Goal: Task Accomplishment & Management: Use online tool/utility

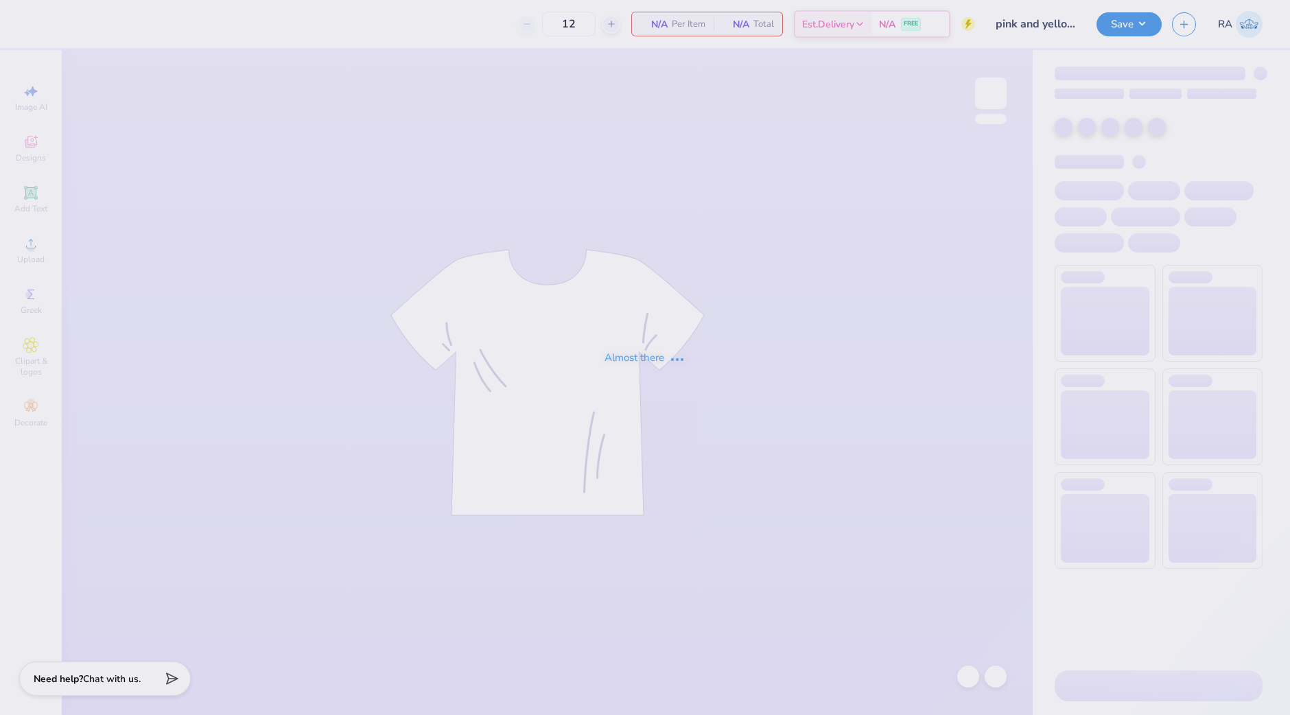
type input "145"
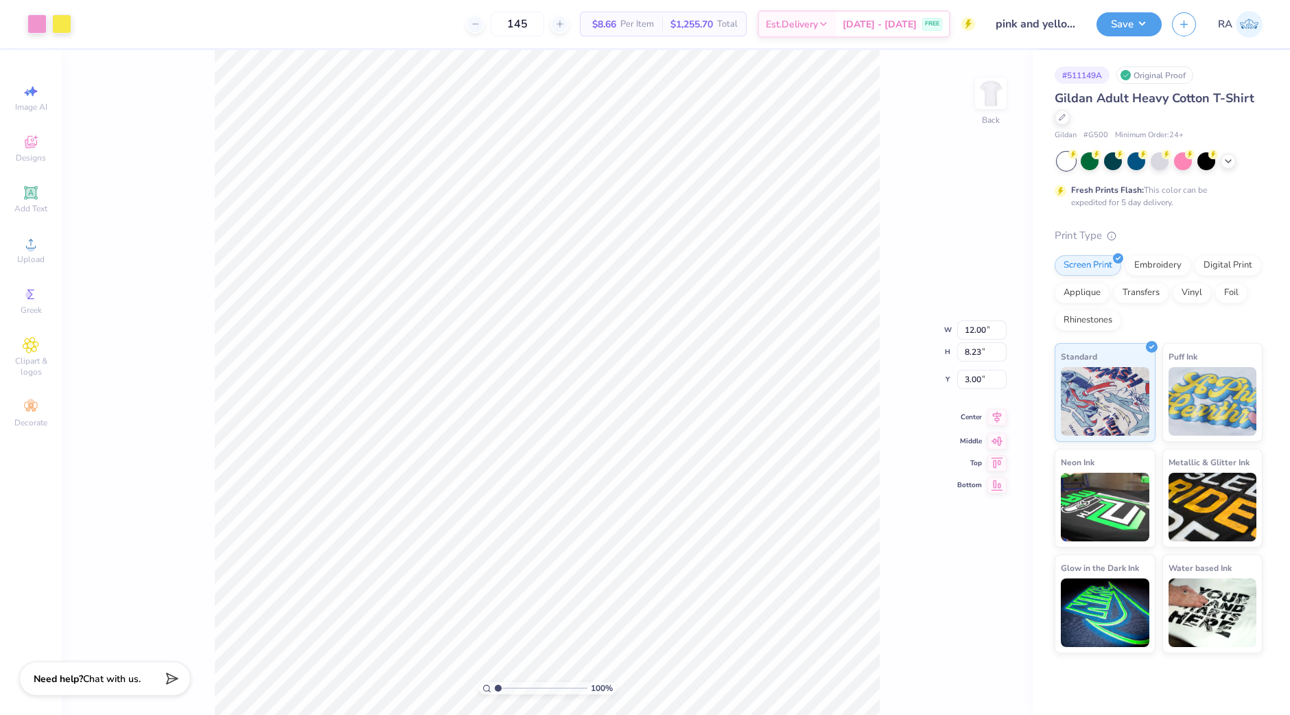
click at [997, 419] on icon at bounding box center [996, 417] width 19 height 16
click at [493, 458] on li "Ungroup" at bounding box center [492, 455] width 108 height 27
click at [652, 485] on li "Group" at bounding box center [652, 484] width 108 height 27
click at [987, 406] on icon at bounding box center [996, 406] width 19 height 16
type input "11.30"
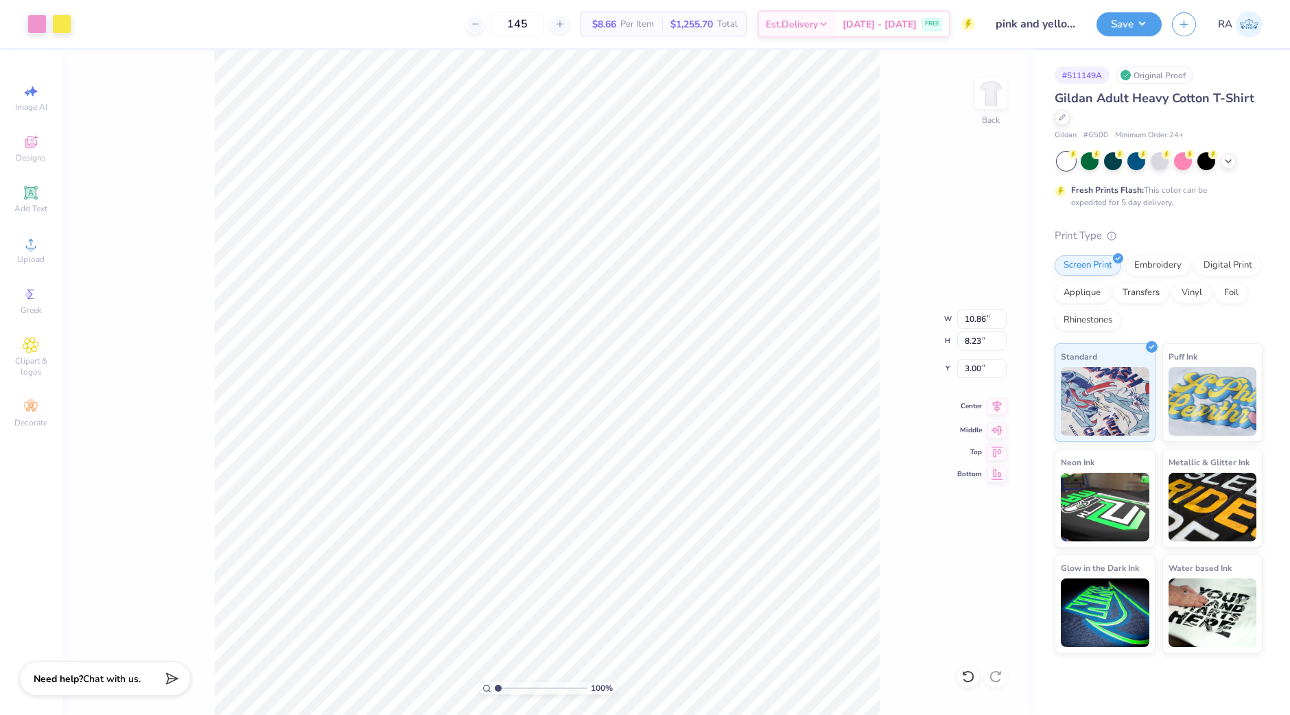
type input "13.75"
type input "-8.05"
click at [968, 678] on icon at bounding box center [968, 677] width 14 height 14
click at [972, 679] on icon at bounding box center [968, 676] width 12 height 12
click at [623, 504] on li "Group" at bounding box center [647, 511] width 108 height 27
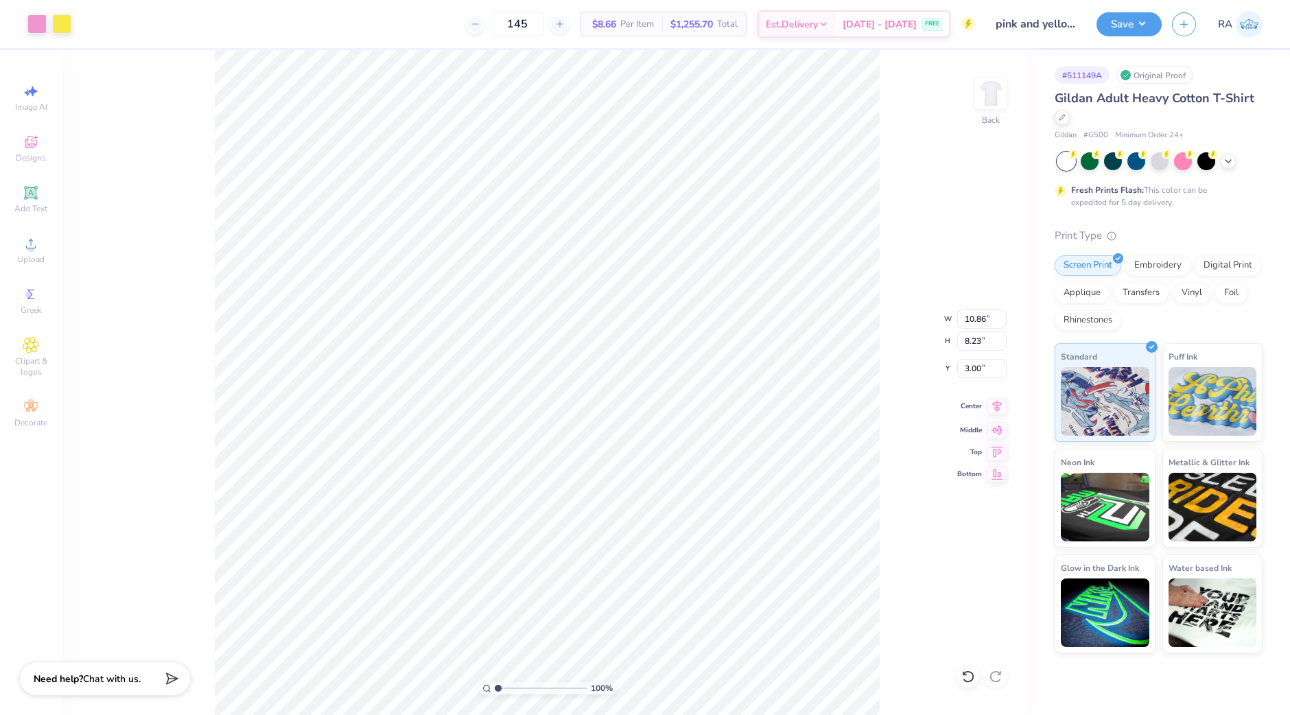
click at [995, 407] on icon at bounding box center [997, 407] width 9 height 12
click at [1133, 21] on button "Save" at bounding box center [1129, 22] width 65 height 24
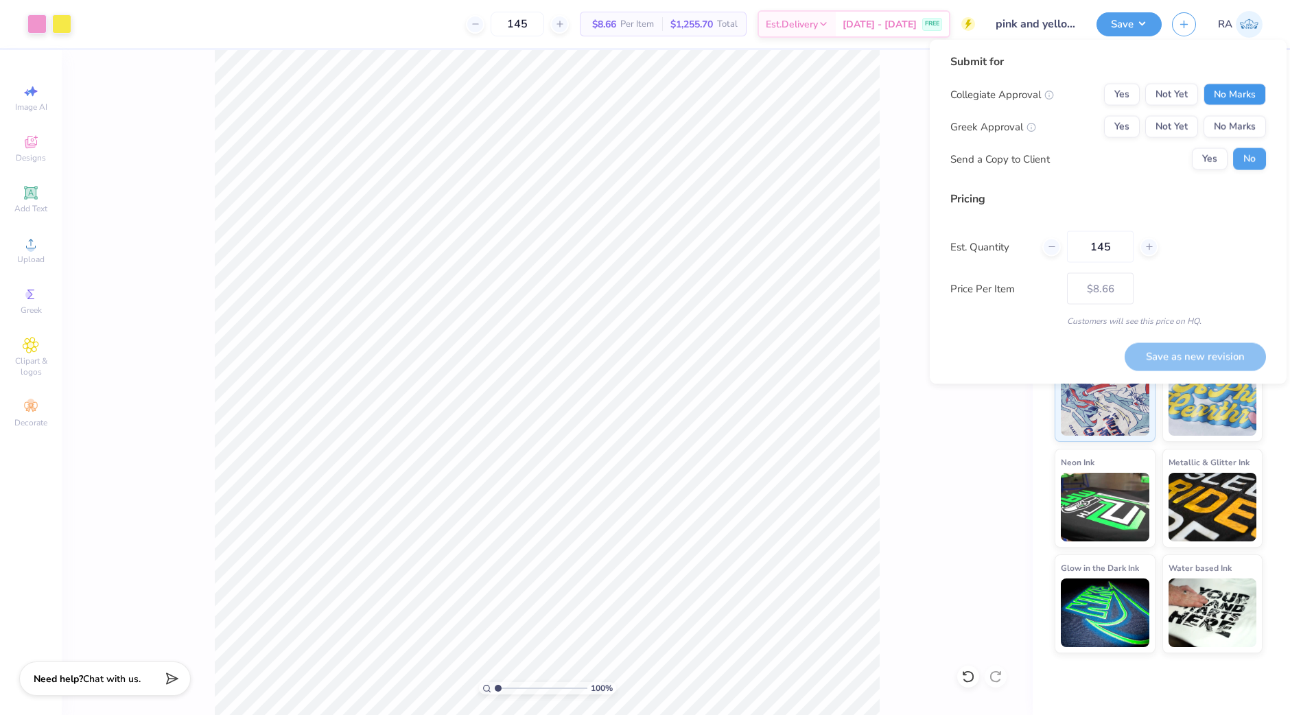
click at [1222, 97] on button "No Marks" at bounding box center [1235, 95] width 62 height 22
click at [1228, 124] on button "No Marks" at bounding box center [1235, 127] width 62 height 22
click at [1211, 165] on button "Yes" at bounding box center [1210, 159] width 36 height 22
click at [1215, 354] on button "Save as new revision" at bounding box center [1195, 356] width 141 height 28
type input "$8.66"
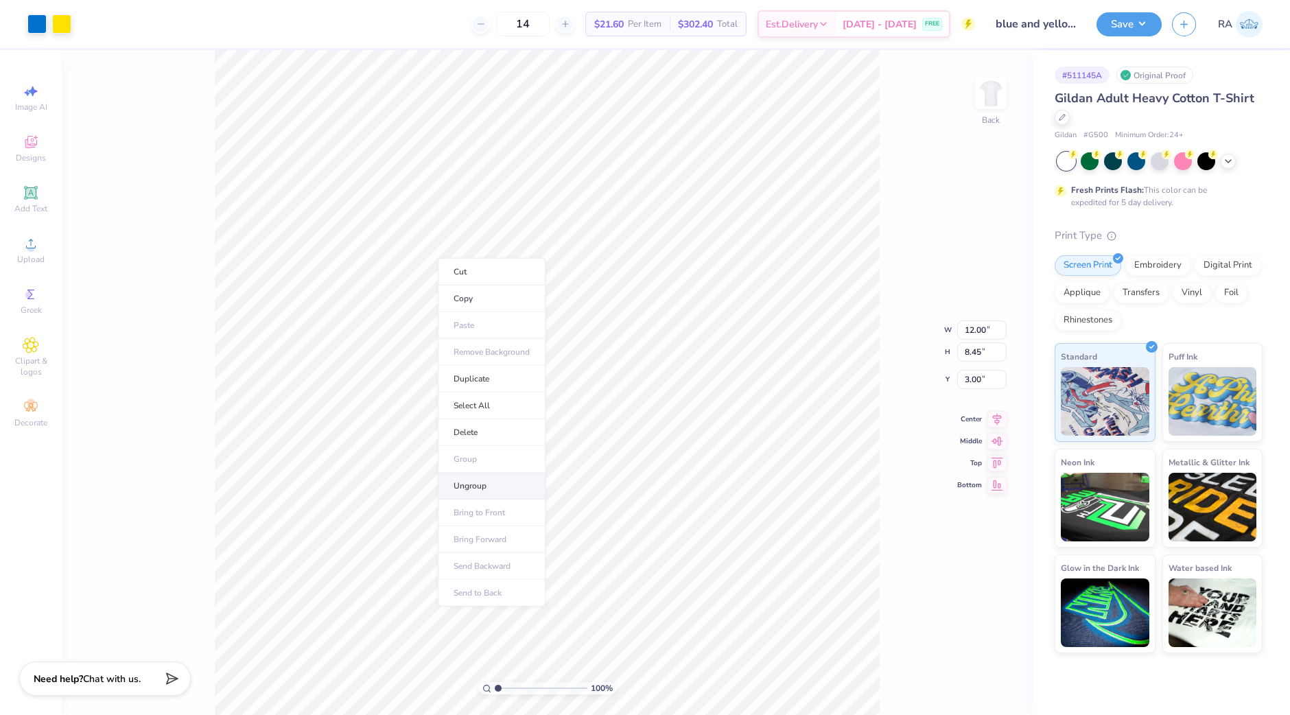
click at [497, 487] on li "Ungroup" at bounding box center [492, 486] width 108 height 27
click at [662, 483] on li "Group" at bounding box center [678, 486] width 108 height 27
drag, startPoint x: 1111, startPoint y: 16, endPoint x: 1146, endPoint y: 38, distance: 41.3
click at [1115, 19] on button "Save" at bounding box center [1129, 24] width 65 height 24
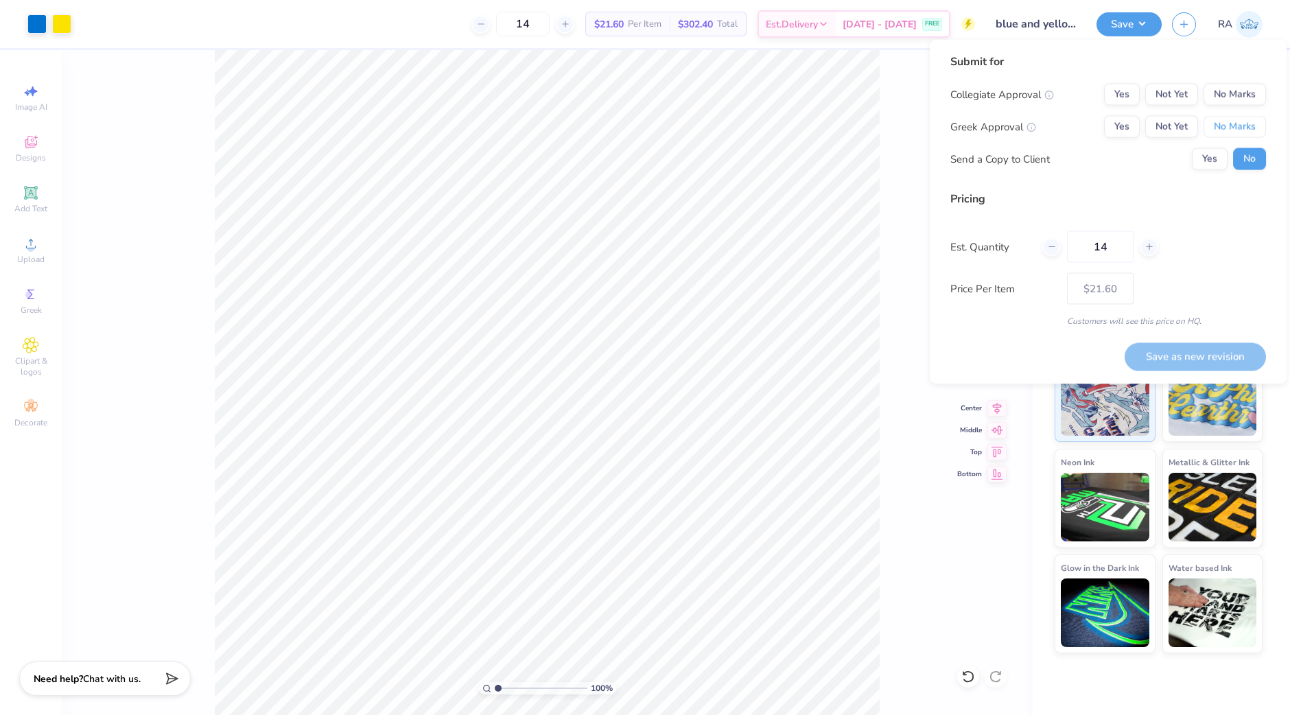
drag, startPoint x: 1228, startPoint y: 121, endPoint x: 1235, endPoint y: 145, distance: 25.2
click at [1228, 121] on button "No Marks" at bounding box center [1235, 127] width 62 height 22
click at [1220, 84] on button "No Marks" at bounding box center [1235, 95] width 62 height 22
click at [1108, 248] on input "14" at bounding box center [1100, 247] width 67 height 32
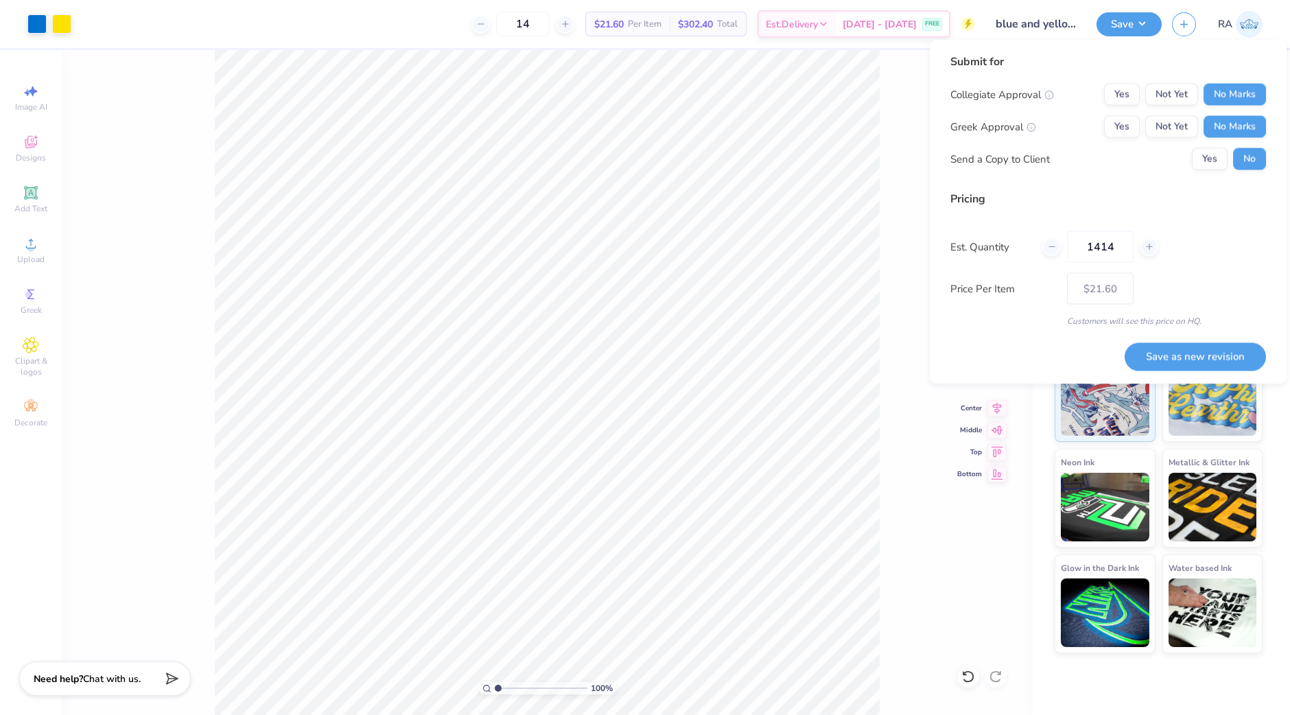
type input "14145"
type input "$7.16"
type input "1"
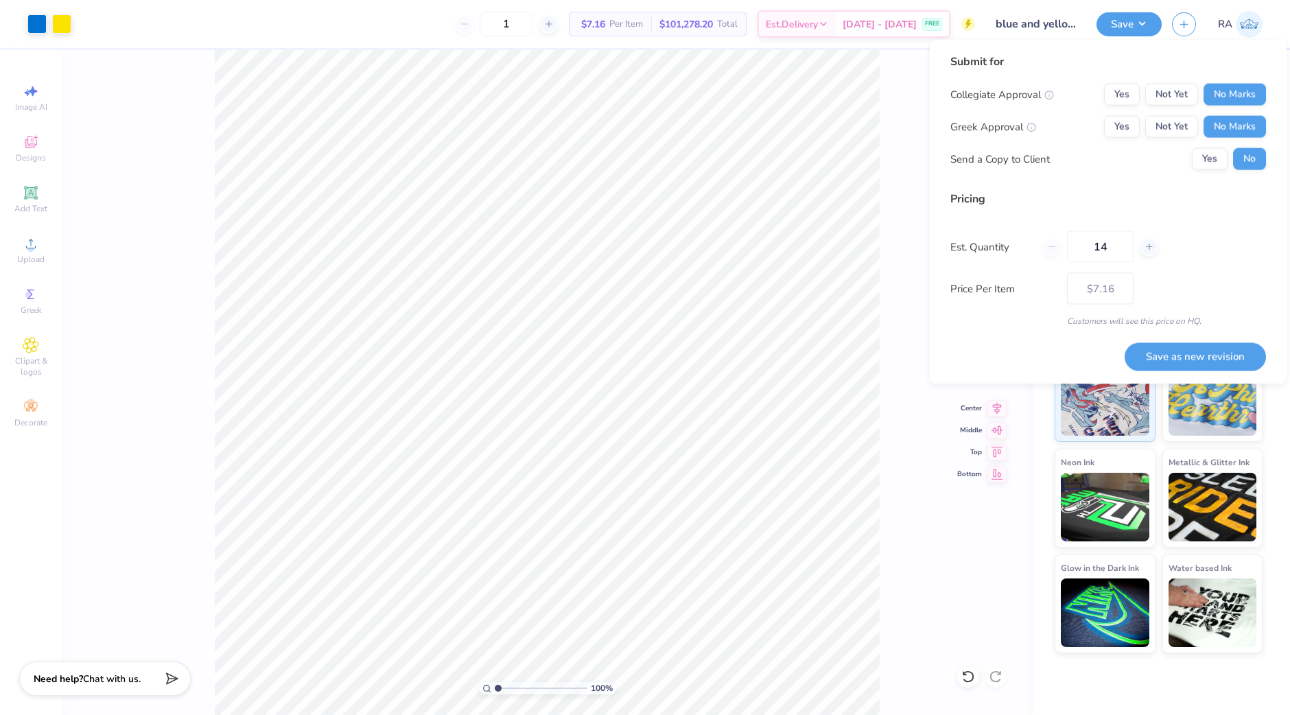
type input "145"
type input "$8.66"
type input "145"
drag, startPoint x: 1214, startPoint y: 151, endPoint x: 1249, endPoint y: 272, distance: 126.4
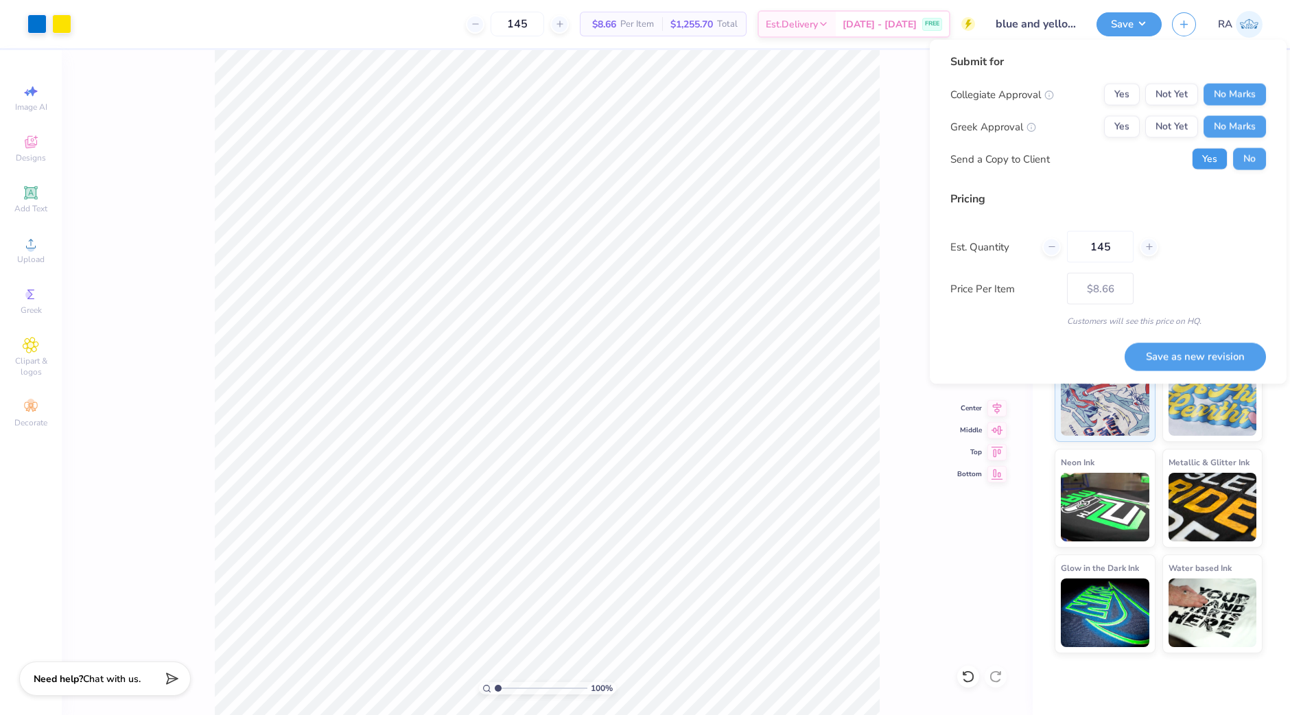
click at [1214, 153] on button "Yes" at bounding box center [1210, 159] width 36 height 22
click at [1219, 358] on button "Save as new revision" at bounding box center [1195, 356] width 141 height 28
type input "$8.66"
